Goal: Task Accomplishment & Management: Use online tool/utility

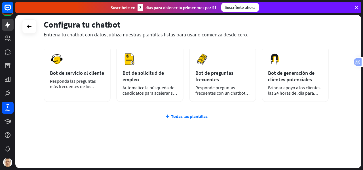
scroll to position [99, 0]
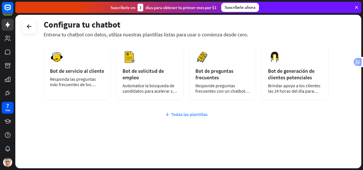
click at [184, 115] on font "Todas las plantillas" at bounding box center [189, 114] width 37 height 6
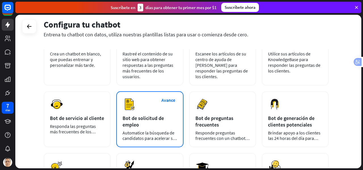
scroll to position [0, 0]
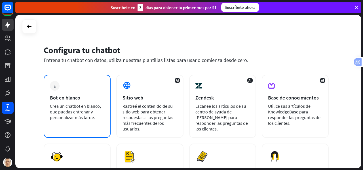
click at [75, 105] on font "Crea un chatbot en blanco, que puedas entrenar y personalizar más tarde." at bounding box center [75, 111] width 51 height 17
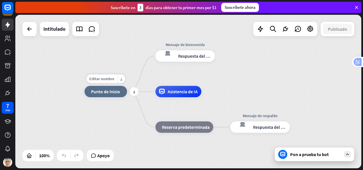
click at [107, 93] on font "Punto de inicio" at bounding box center [105, 92] width 29 height 6
click at [104, 79] on font "Editar nombre" at bounding box center [101, 78] width 25 height 5
type input "**********"
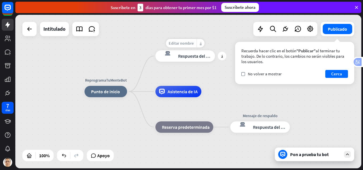
click at [184, 42] on font "Editar nombre" at bounding box center [181, 43] width 25 height 5
click at [176, 75] on div "Editar nombre" at bounding box center [174, 78] width 31 height 9
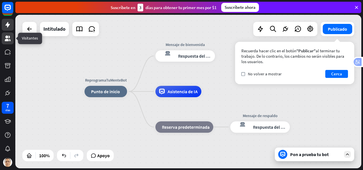
click at [10, 41] on icon at bounding box center [7, 38] width 7 height 7
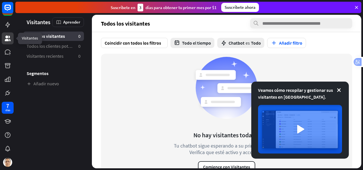
click at [10, 38] on icon at bounding box center [7, 38] width 7 height 7
click at [10, 26] on icon at bounding box center [7, 24] width 7 height 7
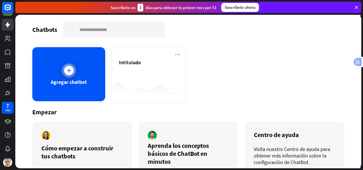
click at [73, 75] on div at bounding box center [69, 70] width 14 height 14
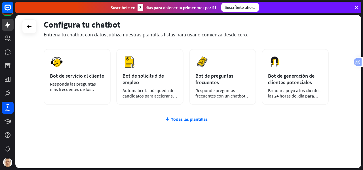
scroll to position [99, 0]
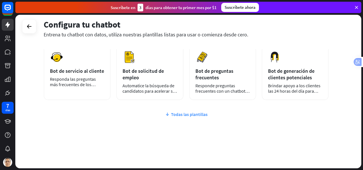
click at [192, 113] on font "Todas las plantillas" at bounding box center [189, 114] width 37 height 6
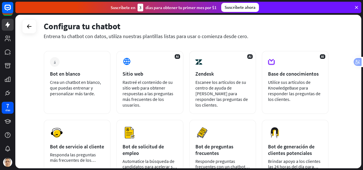
scroll to position [0, 0]
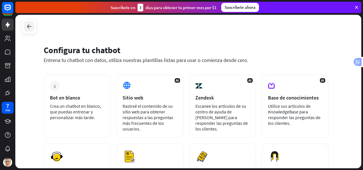
click at [33, 27] on div at bounding box center [29, 26] width 11 height 11
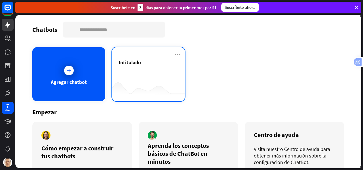
click at [133, 70] on div "Intitulado" at bounding box center [148, 69] width 59 height 20
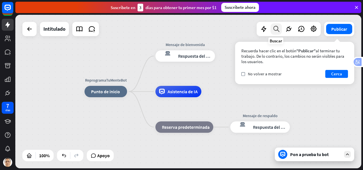
click at [275, 28] on icon at bounding box center [277, 28] width 8 height 7
click at [340, 72] on font "Cerca" at bounding box center [336, 73] width 11 height 5
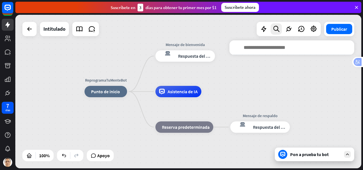
click at [262, 48] on input "text" at bounding box center [292, 47] width 125 height 14
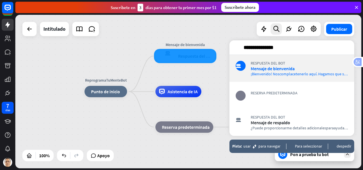
type input "**********"
click at [214, 33] on div "ReprogramaTuMenteBot inicio_2 Punto de inicio Mensaje de [PERSON_NAME] respuest…" at bounding box center [188, 91] width 346 height 153
click at [301, 31] on icon at bounding box center [301, 28] width 7 height 7
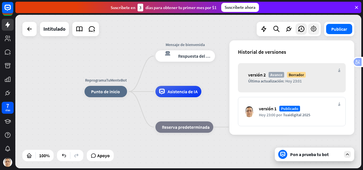
click at [312, 26] on icon at bounding box center [313, 28] width 7 height 7
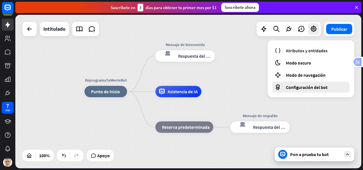
click at [298, 91] on div "Configuración del bot" at bounding box center [310, 86] width 77 height 11
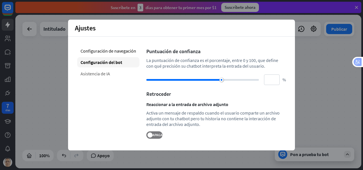
click at [102, 74] on font "Asistencia de IA" at bounding box center [96, 74] width 30 height 6
type input "**"
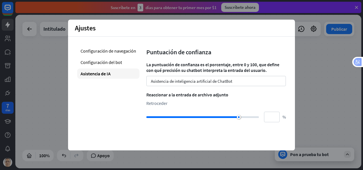
click at [327, 75] on div "ReprogramaTuMenteBot inicio_2 Punto de inicio Mensaje de [PERSON_NAME] respuest…" at bounding box center [188, 91] width 346 height 153
